Goal: Information Seeking & Learning: Learn about a topic

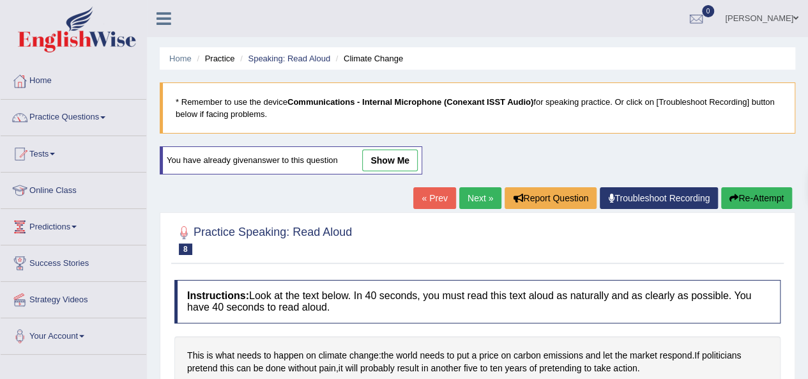
scroll to position [79, 0]
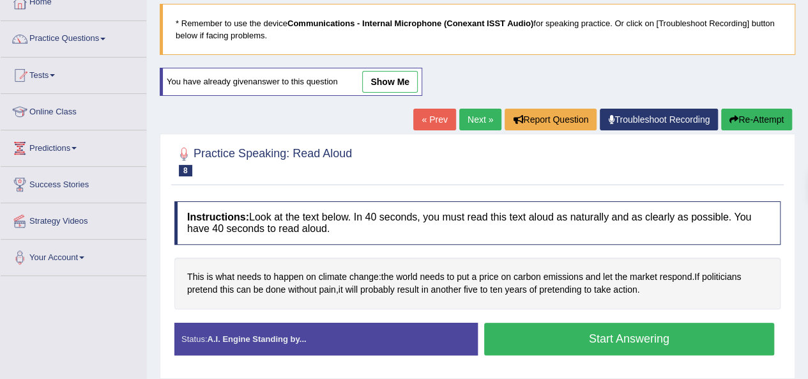
click at [476, 117] on link "Next »" at bounding box center [480, 120] width 42 height 22
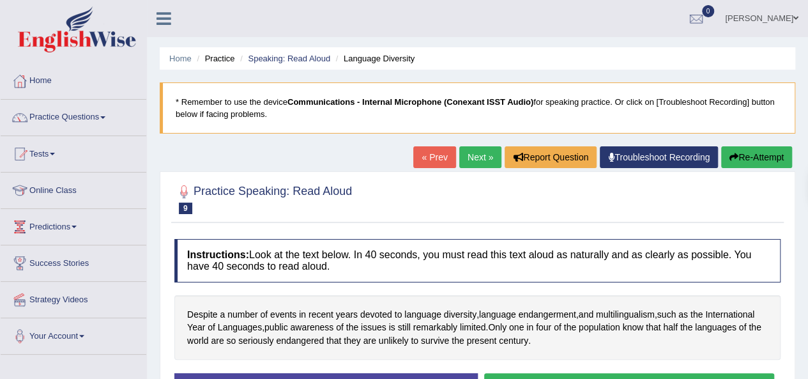
click at [488, 158] on link "Next »" at bounding box center [480, 157] width 42 height 22
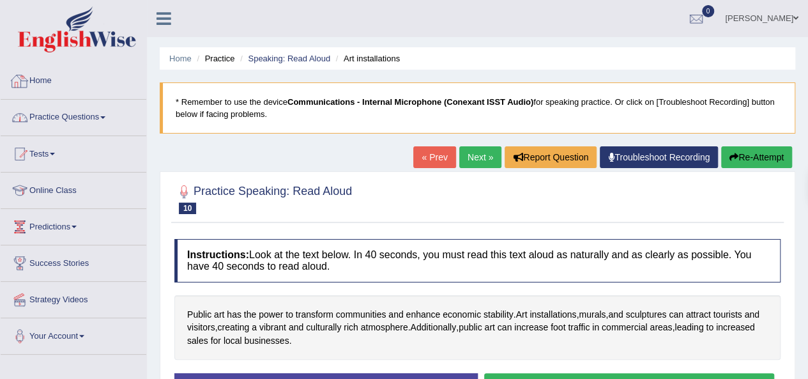
click at [79, 112] on link "Practice Questions" at bounding box center [74, 116] width 146 height 32
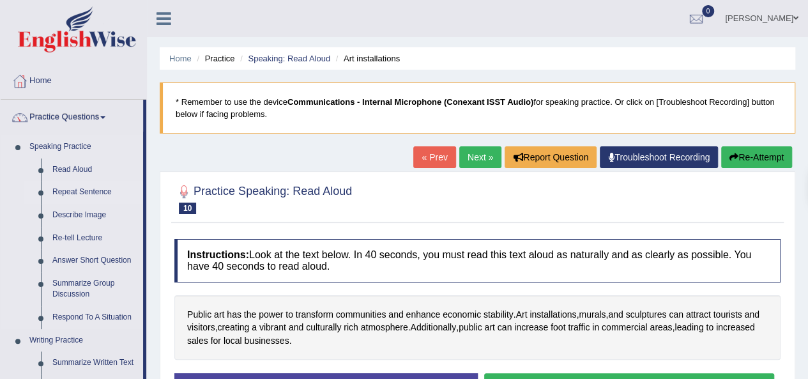
click at [70, 190] on link "Repeat Sentence" at bounding box center [95, 192] width 96 height 23
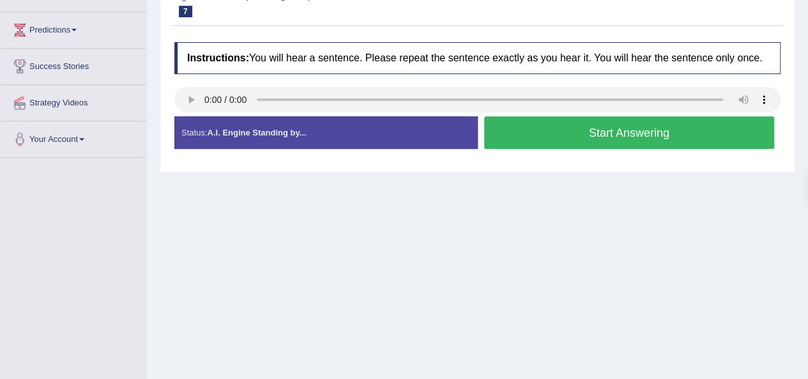
click at [578, 140] on button "Start Answering" at bounding box center [629, 132] width 291 height 33
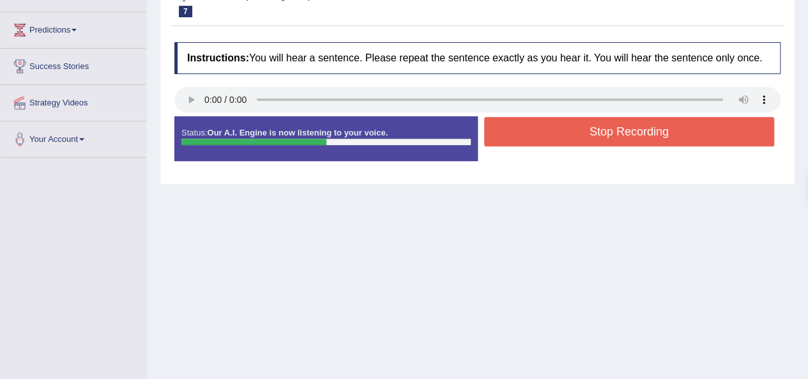
click at [578, 140] on button "Stop Recording" at bounding box center [629, 131] width 291 height 29
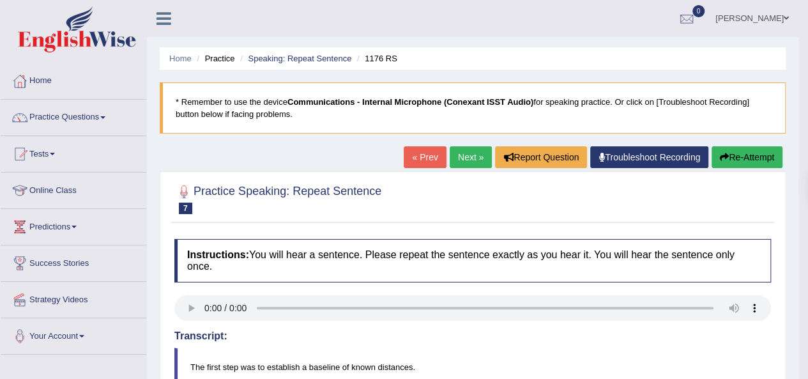
click at [471, 150] on link "Next »" at bounding box center [471, 157] width 42 height 22
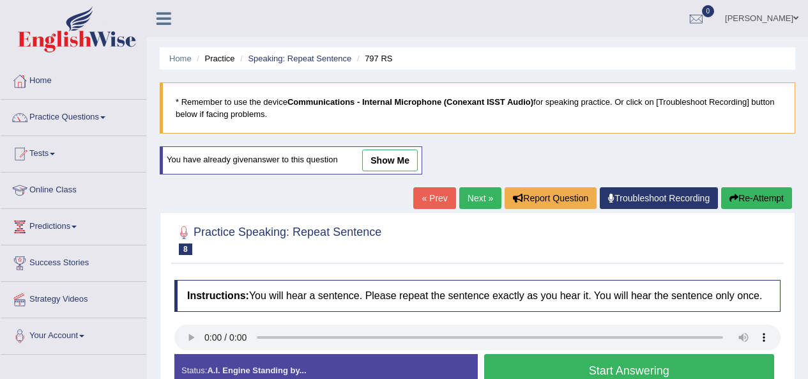
scroll to position [181, 0]
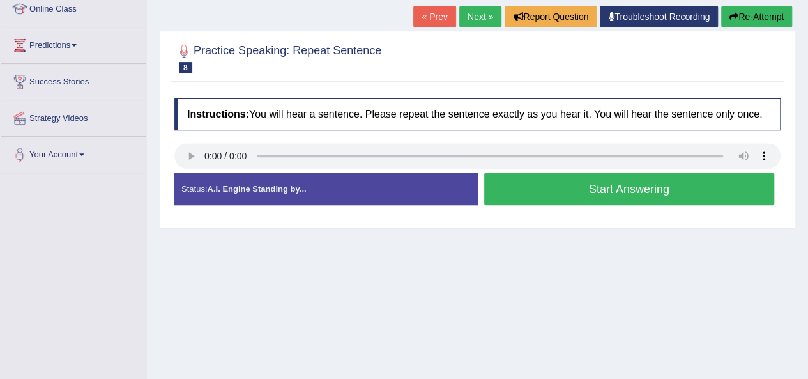
drag, startPoint x: 598, startPoint y: 188, endPoint x: 661, endPoint y: 180, distance: 63.8
click at [598, 188] on button "Start Answering" at bounding box center [629, 188] width 291 height 33
click at [661, 180] on div "Status: A.I. Engine Standing by... Start Answering Stop Recording" at bounding box center [477, 194] width 606 height 45
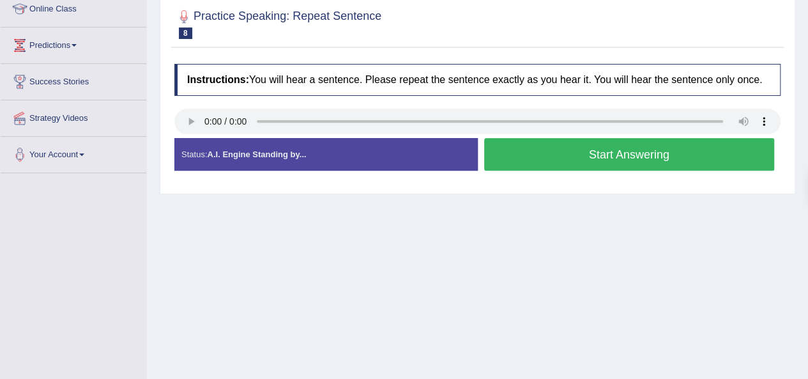
scroll to position [0, 0]
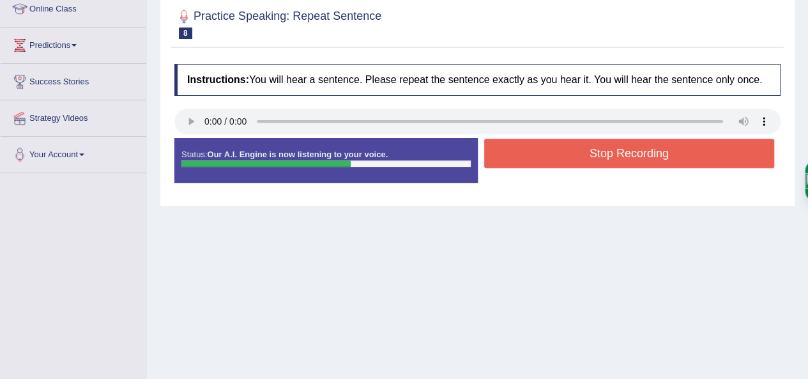
click at [654, 157] on button "Stop Recording" at bounding box center [629, 153] width 291 height 29
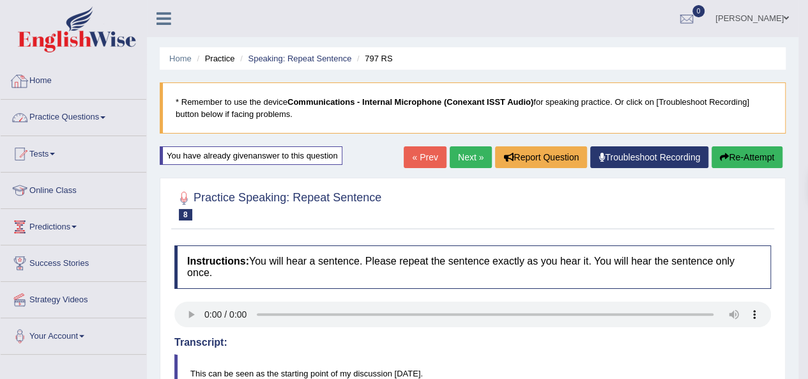
click at [59, 112] on link "Practice Questions" at bounding box center [74, 116] width 146 height 32
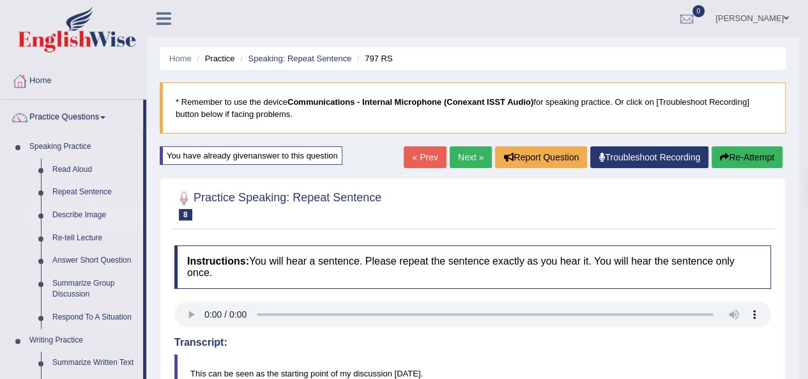
click at [91, 212] on link "Describe Image" at bounding box center [95, 215] width 96 height 23
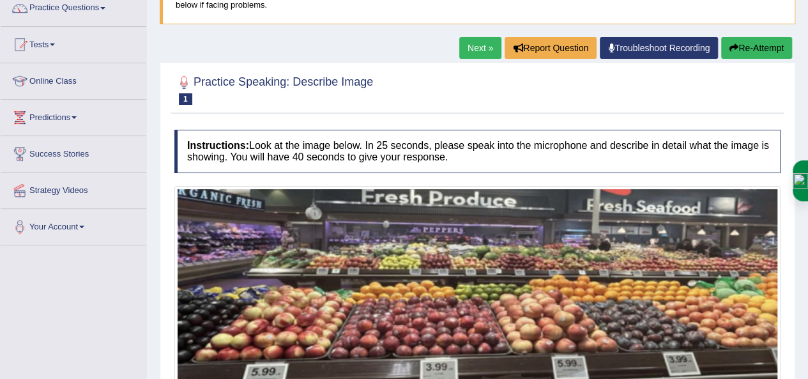
scroll to position [63, 0]
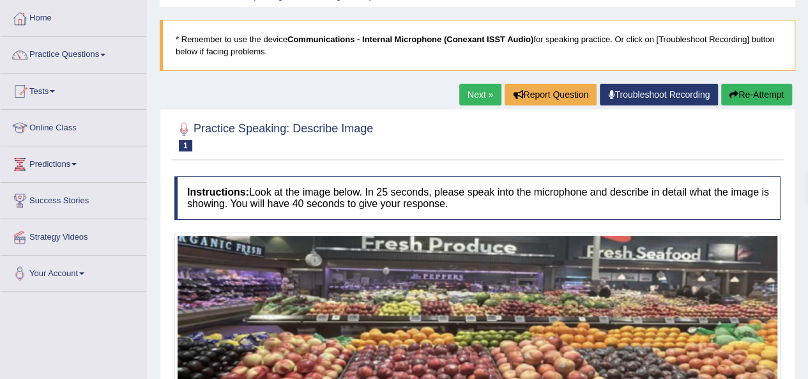
click at [464, 98] on link "Next »" at bounding box center [480, 95] width 42 height 22
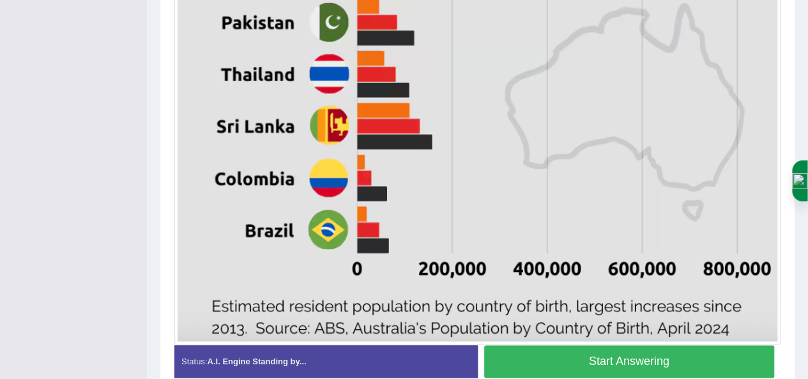
drag, startPoint x: 805, startPoint y: 302, endPoint x: 815, endPoint y: 275, distance: 28.1
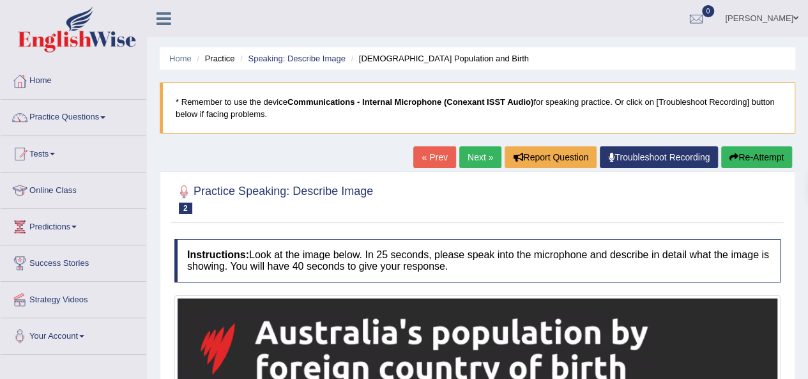
click at [476, 153] on link "Next »" at bounding box center [480, 157] width 42 height 22
